Goal: Task Accomplishment & Management: Complete application form

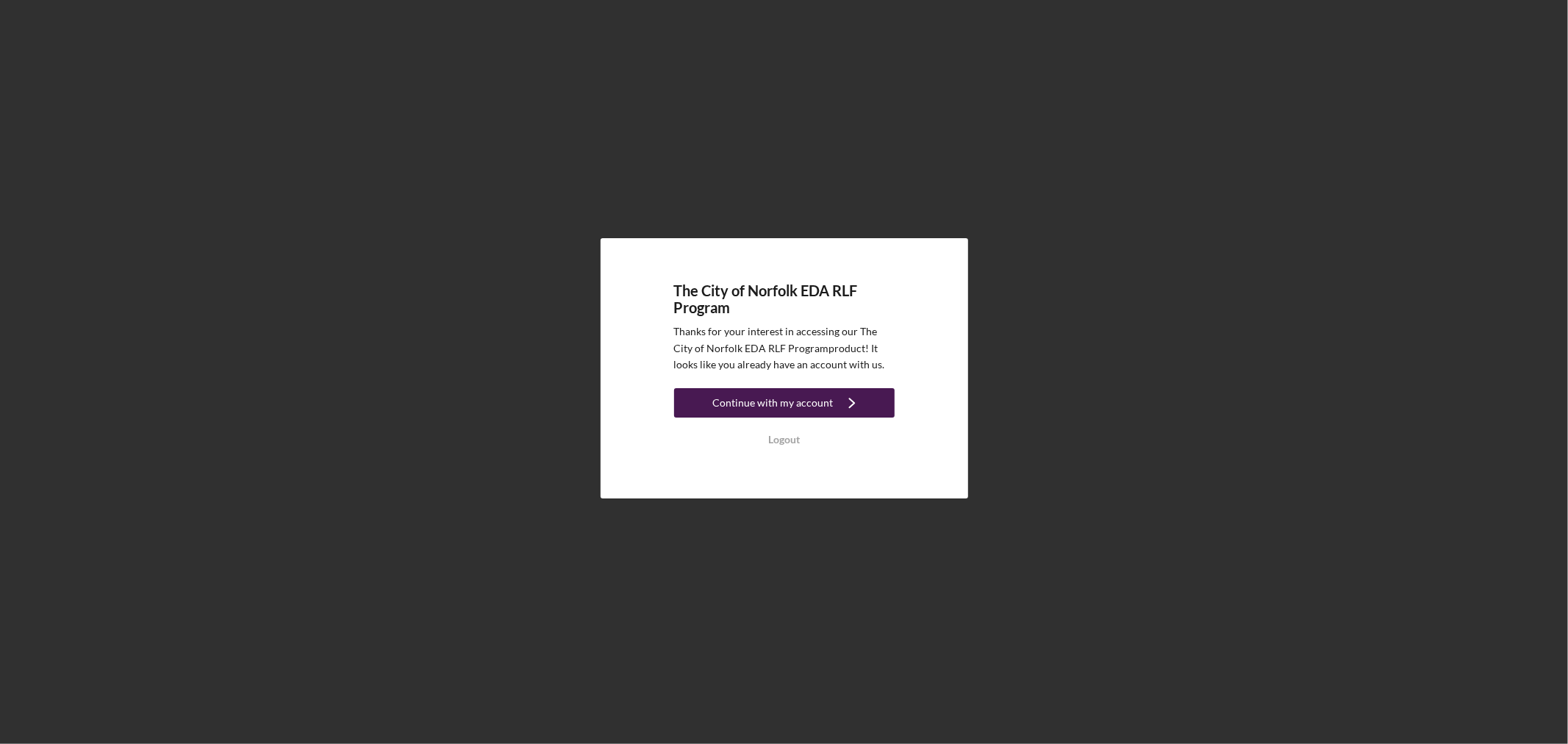
click at [792, 412] on div "Continue with my account" at bounding box center [773, 403] width 121 height 29
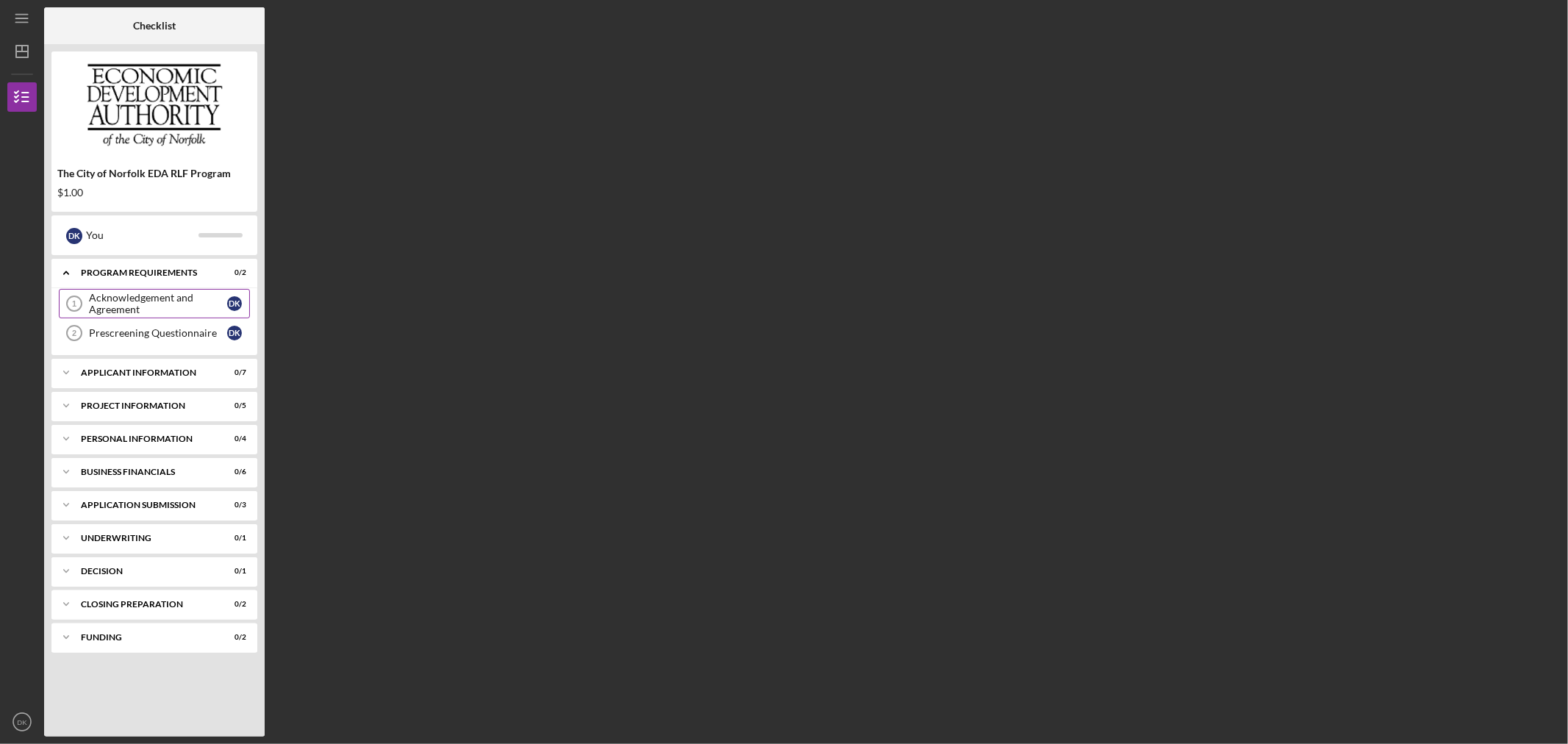
click at [148, 290] on link "Acknowledgement and Agreement 1 Acknowledgement and Agreement D K" at bounding box center [154, 304] width 191 height 29
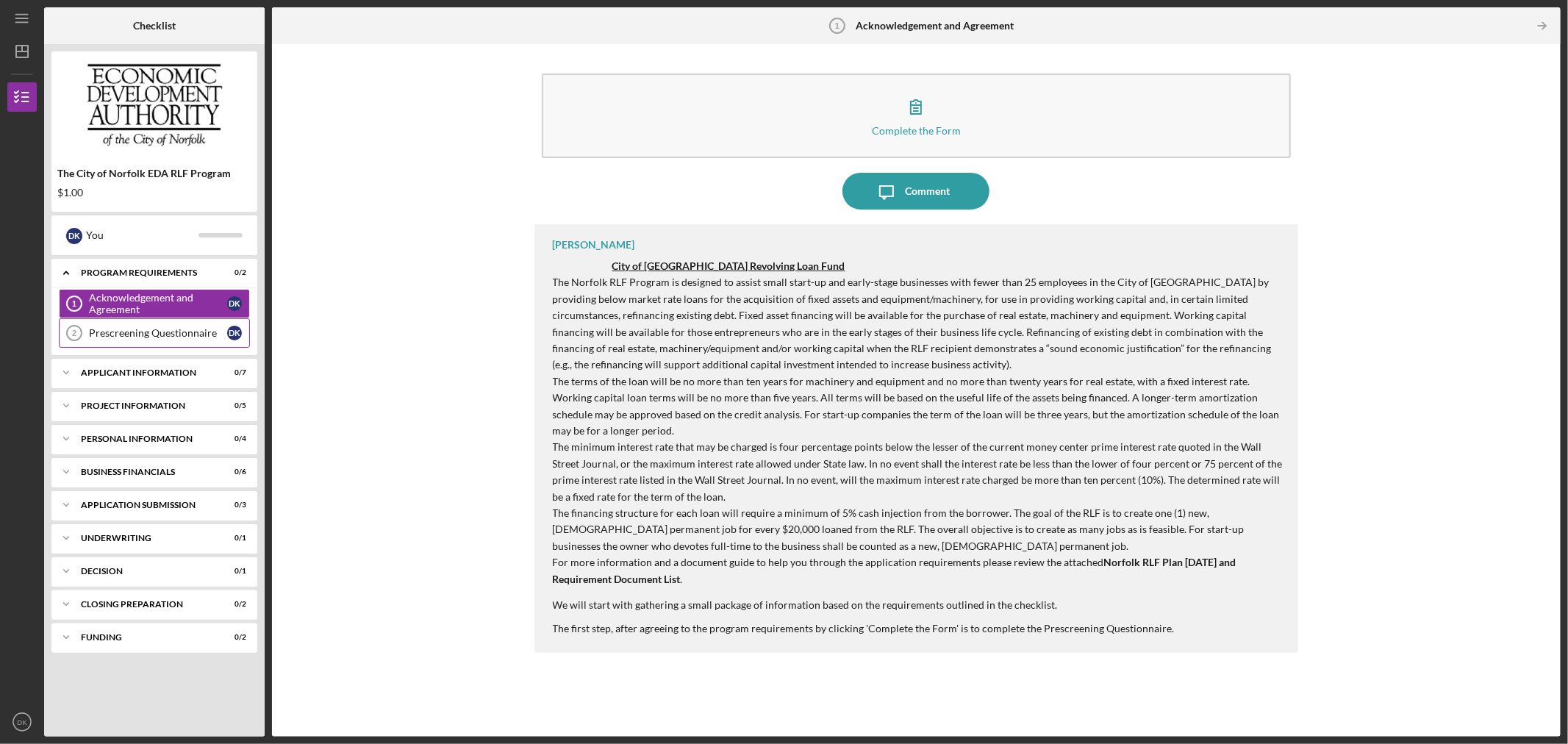
click at [180, 342] on link "Prescreening Questionnaire 2 Prescreening Questionnaire D K" at bounding box center [154, 333] width 191 height 29
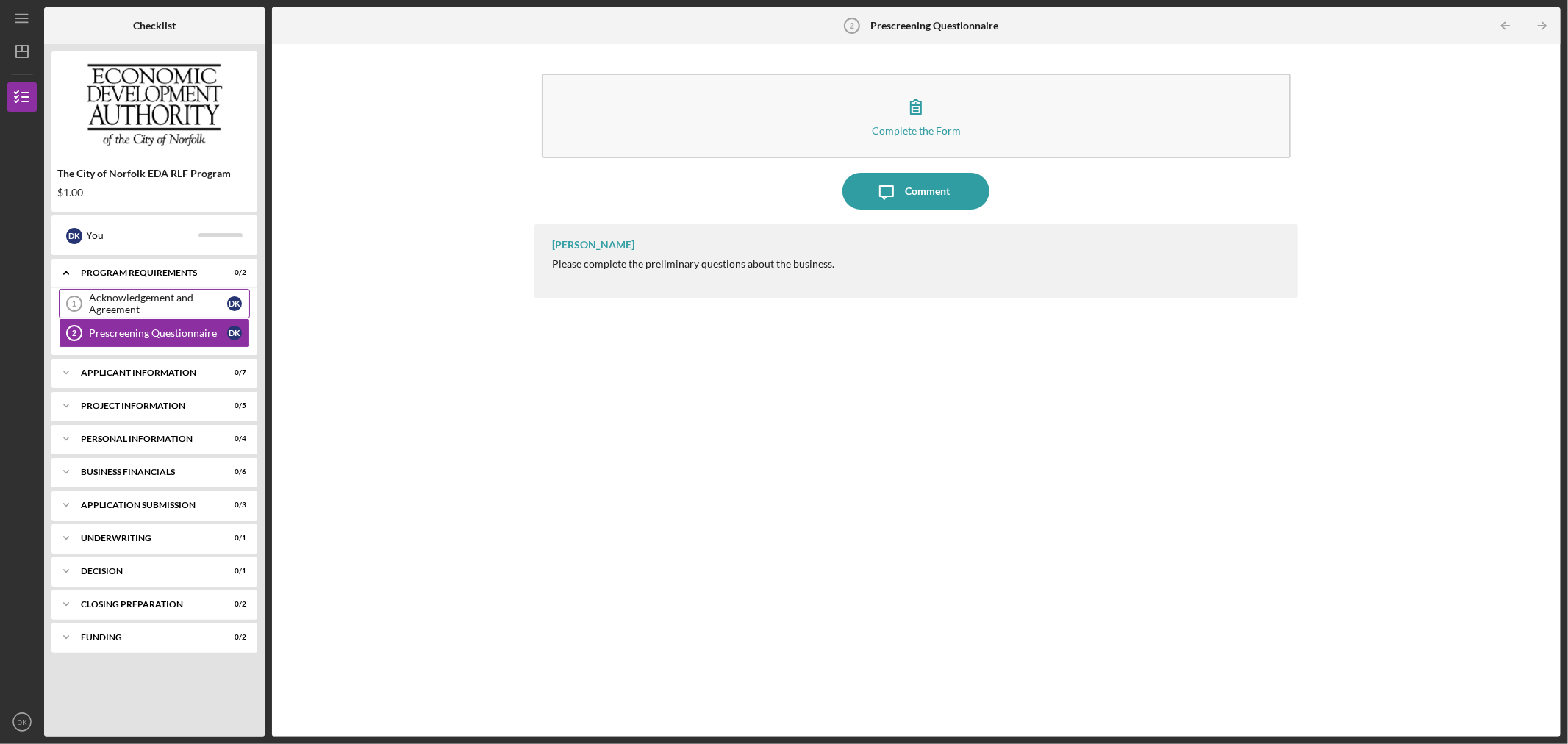
click at [166, 308] on div "Acknowledgement and Agreement" at bounding box center [158, 304] width 138 height 24
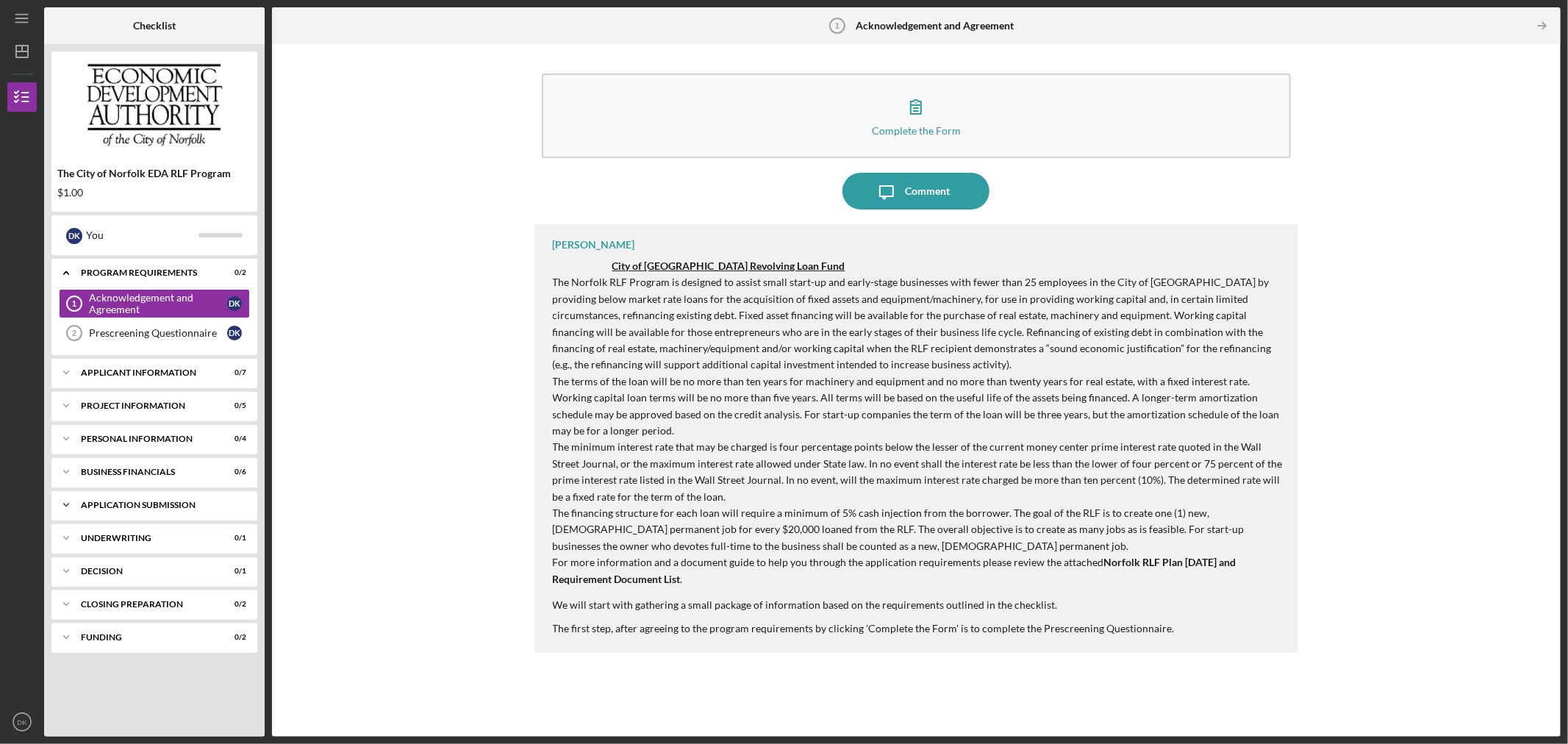
click at [143, 509] on div "Application Submission" at bounding box center [160, 505] width 158 height 9
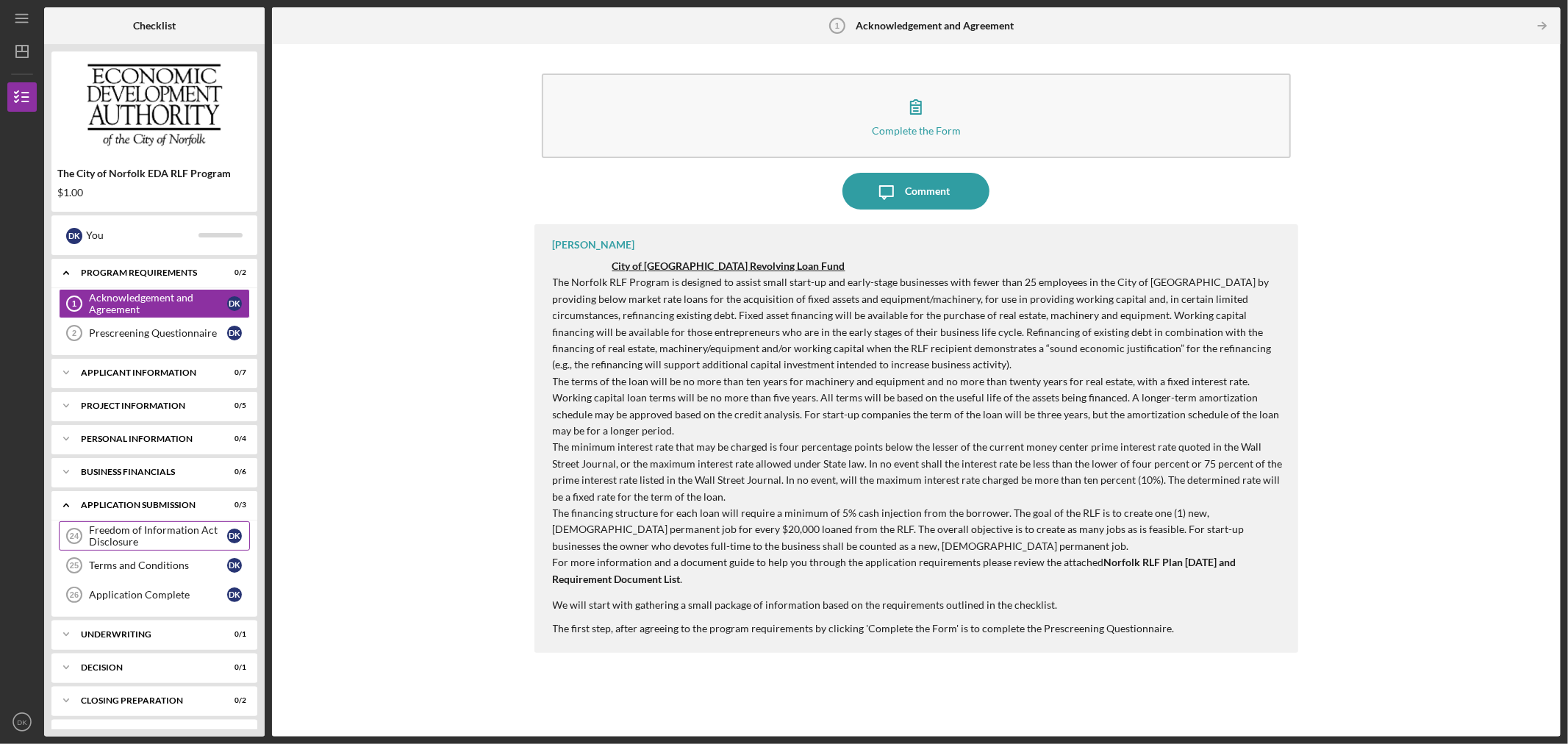
click at [141, 537] on div "Freedom of Information Act Disclosure" at bounding box center [158, 536] width 138 height 24
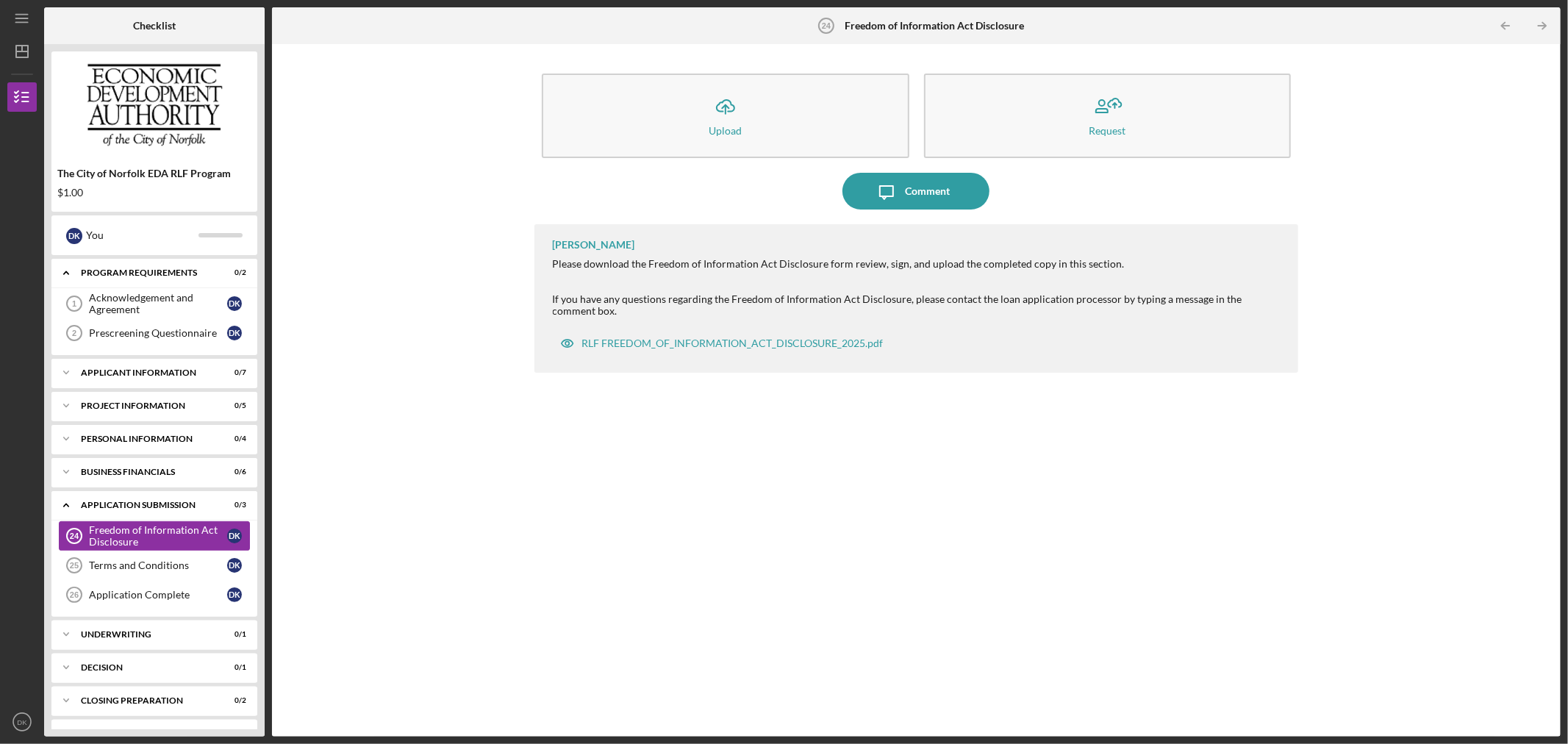
click at [142, 548] on div "Freedom of Information Act Disclosure" at bounding box center [158, 536] width 138 height 24
click at [143, 564] on div "Terms and Conditions" at bounding box center [158, 565] width 138 height 12
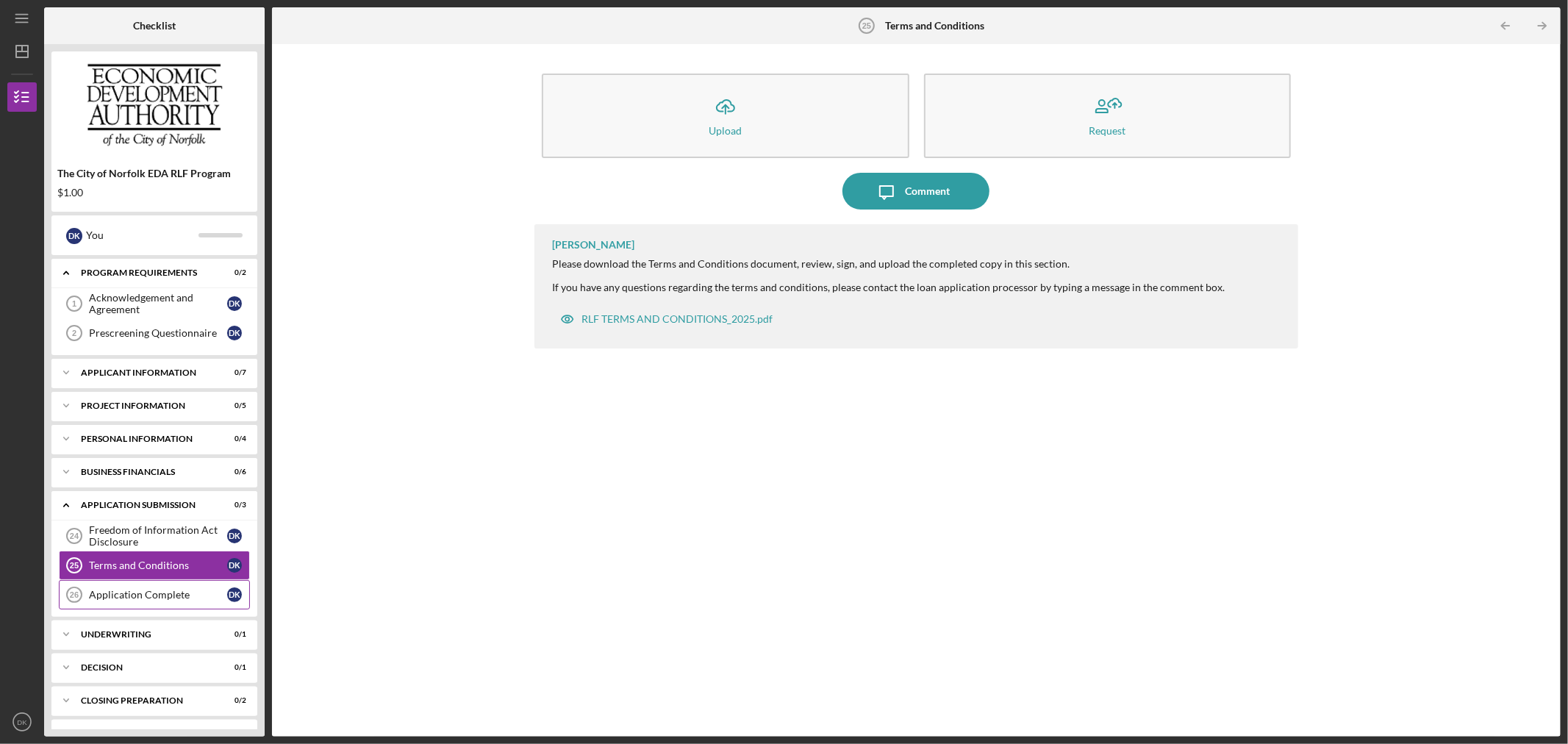
click at [143, 593] on div "Application Complete" at bounding box center [158, 594] width 138 height 12
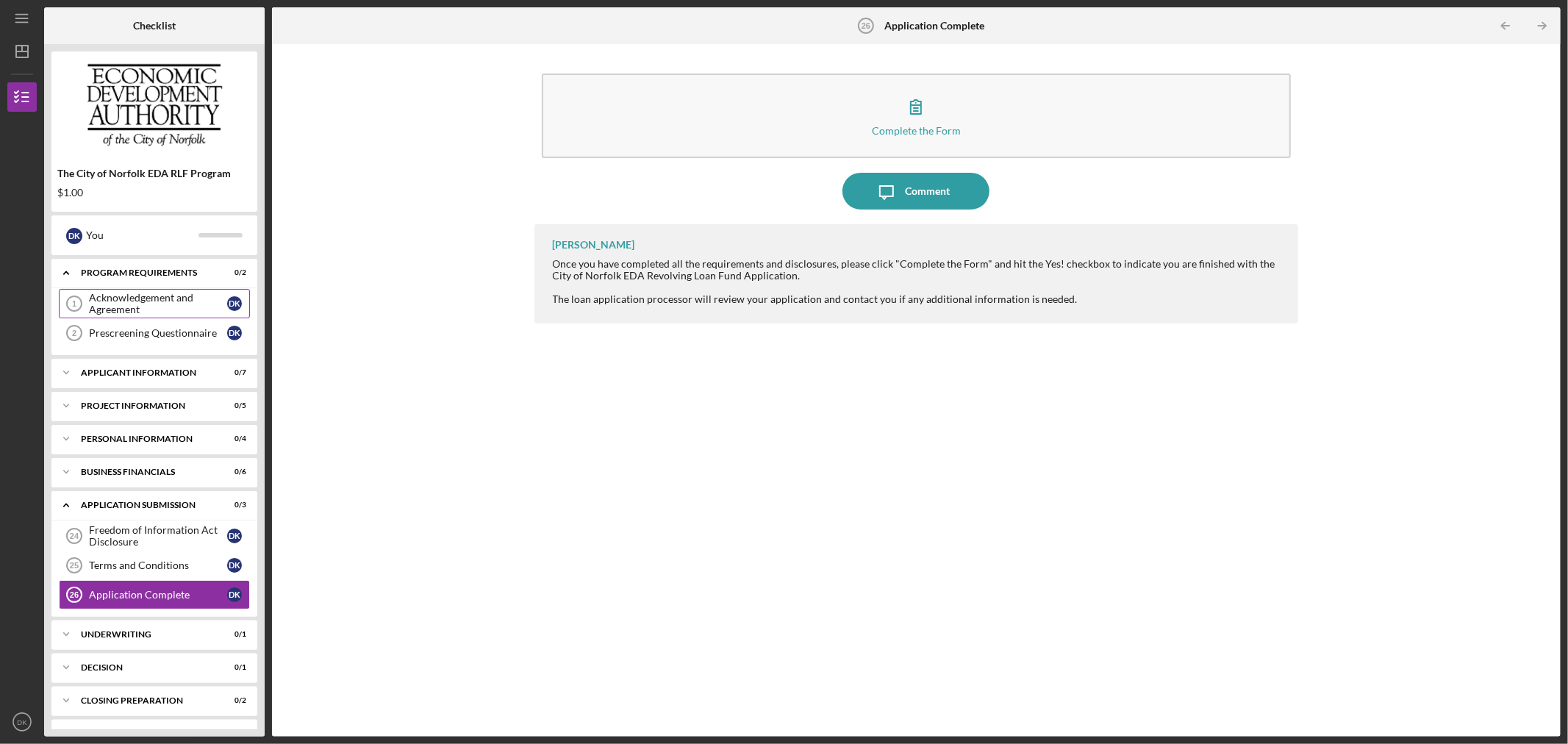
click at [156, 303] on div "Acknowledgement and Agreement" at bounding box center [158, 304] width 138 height 24
